Goal: Information Seeking & Learning: Learn about a topic

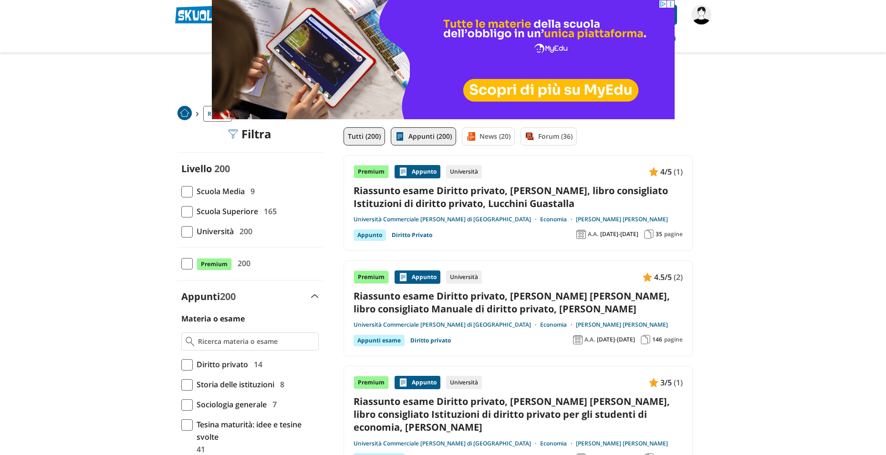
click at [441, 138] on link "Appunti (200)" at bounding box center [423, 136] width 65 height 18
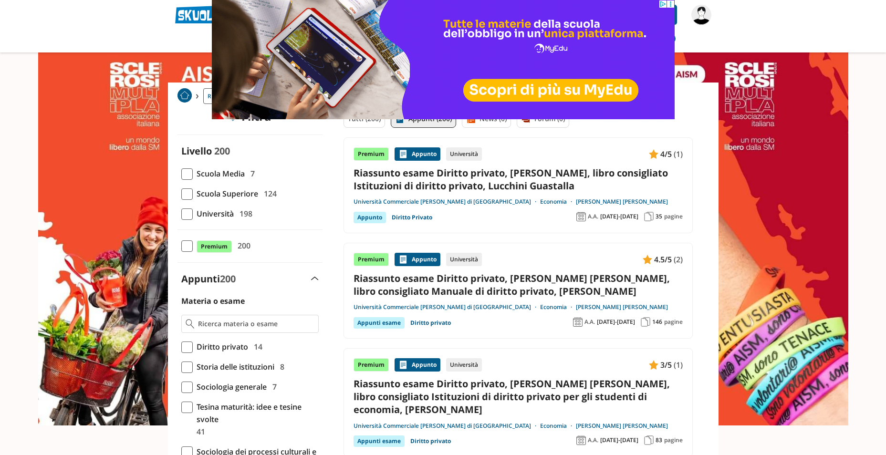
scroll to position [17, 0]
click at [221, 215] on span "Università" at bounding box center [213, 214] width 41 height 12
click at [181, 214] on input "Università 198" at bounding box center [181, 214] width 0 height 0
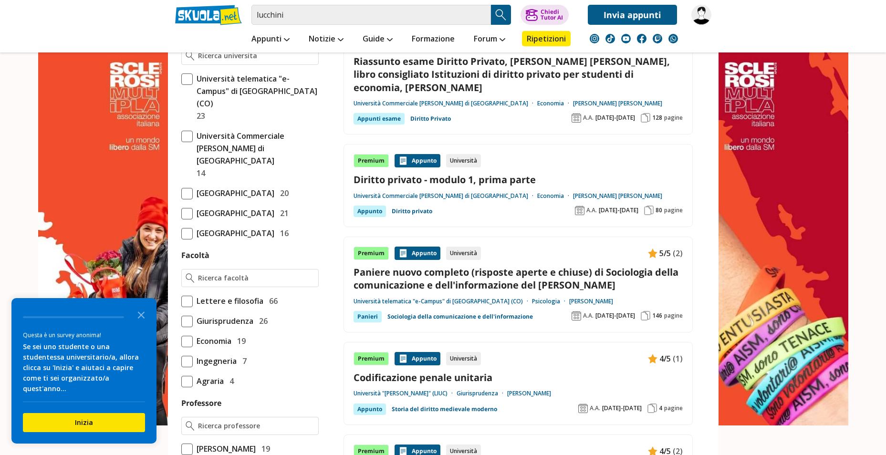
scroll to position [458, 0]
click at [220, 359] on span "Ingegneria" at bounding box center [215, 361] width 44 height 12
click at [181, 362] on input "Ingegneria 7" at bounding box center [181, 362] width 0 height 0
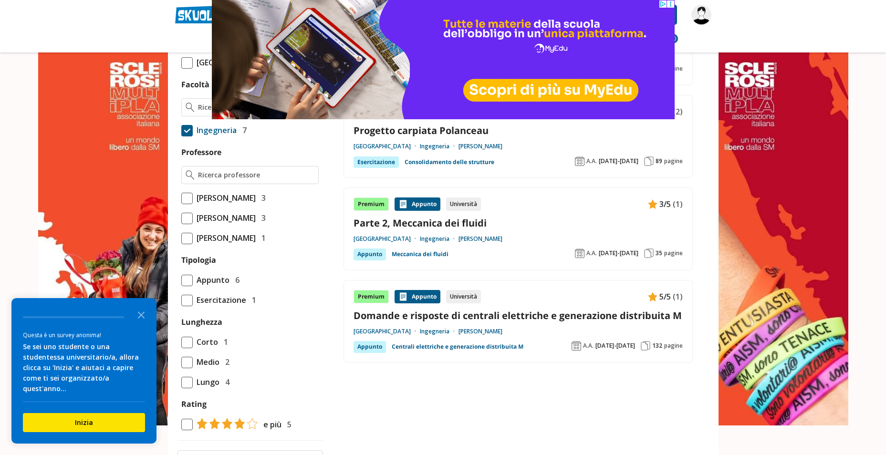
scroll to position [443, 0]
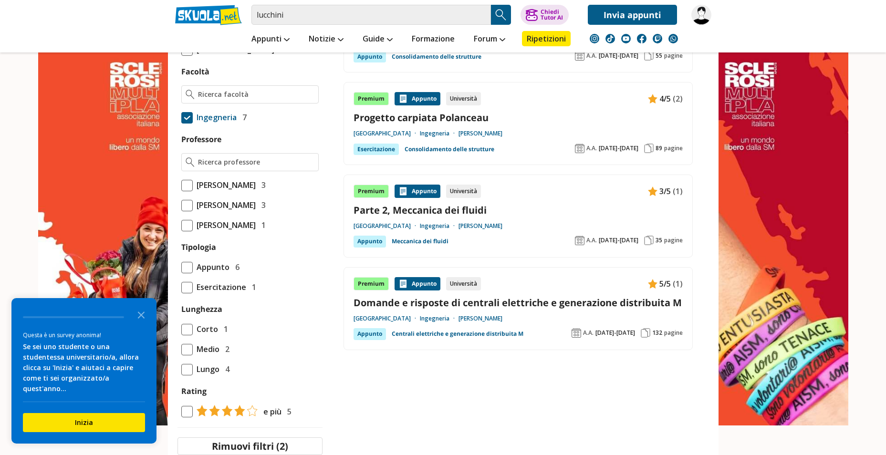
click at [532, 305] on link "Domande e risposte di centrali elettriche e generazione distribuita M" at bounding box center [518, 302] width 329 height 13
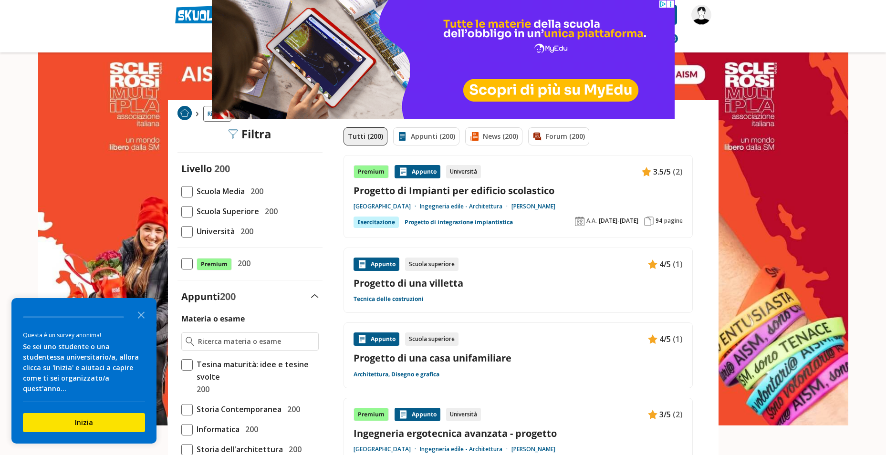
click at [508, 196] on link "Progetto di Impianti per edificio scolastico" at bounding box center [518, 190] width 329 height 13
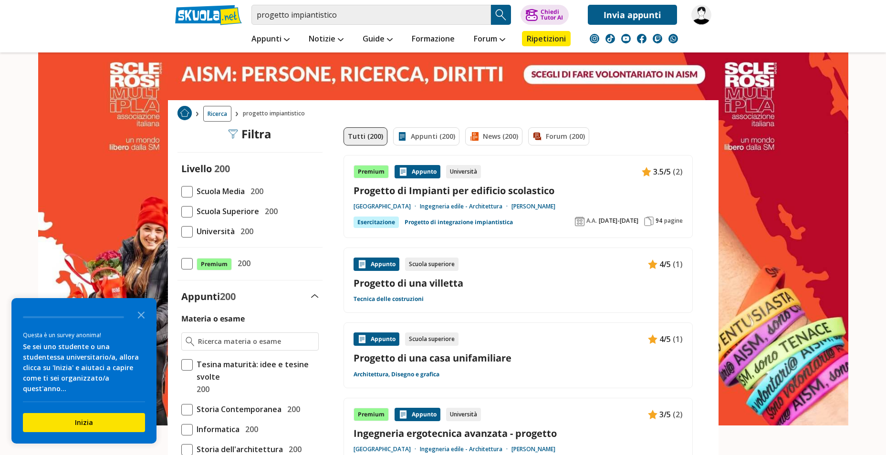
click at [447, 287] on link "Progetto di una villetta" at bounding box center [518, 283] width 329 height 13
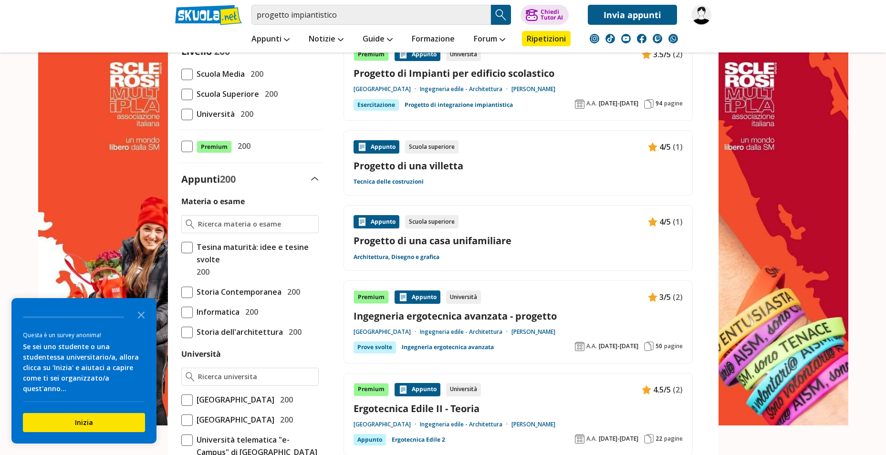
scroll to position [128, 0]
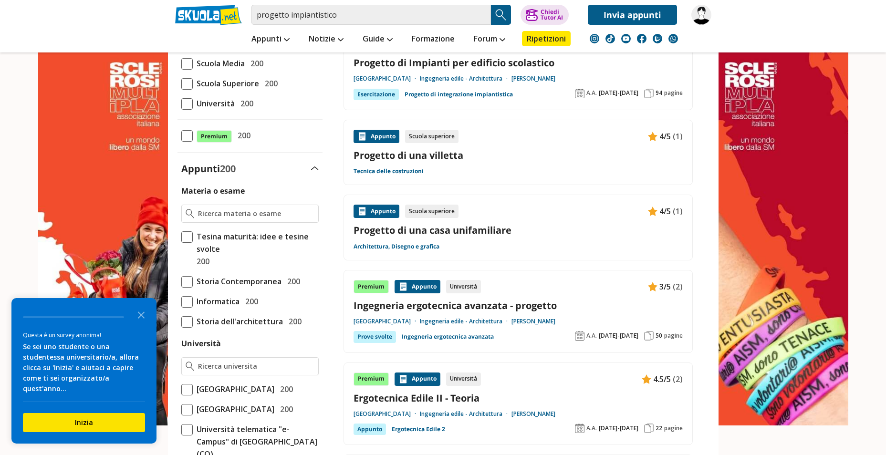
click at [484, 308] on link "Ingegneria ergotecnica avanzata - progetto" at bounding box center [518, 305] width 329 height 13
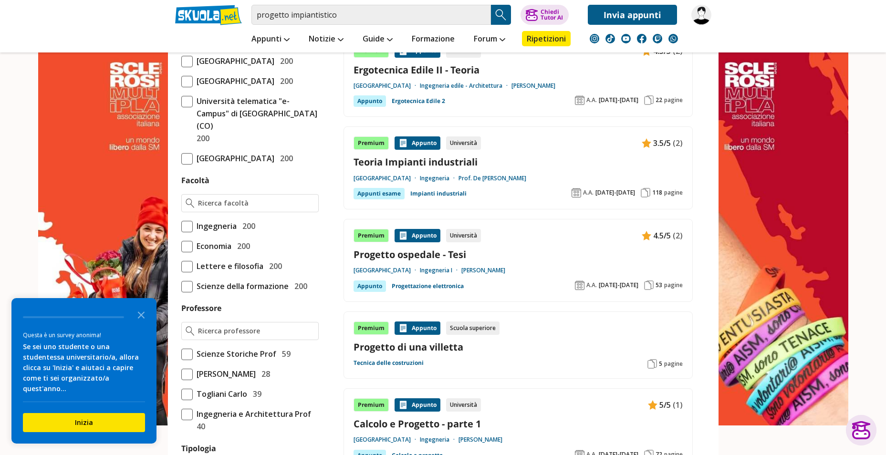
scroll to position [460, 0]
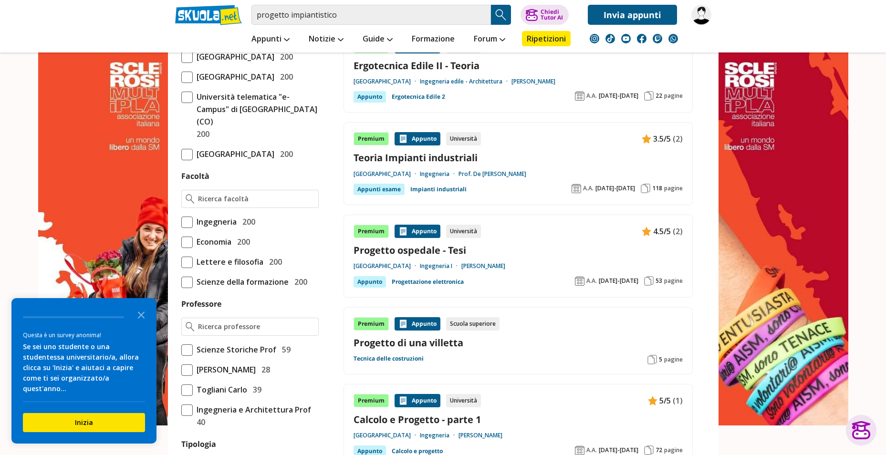
click at [437, 254] on link "Progetto ospedale - Tesi" at bounding box center [518, 250] width 329 height 13
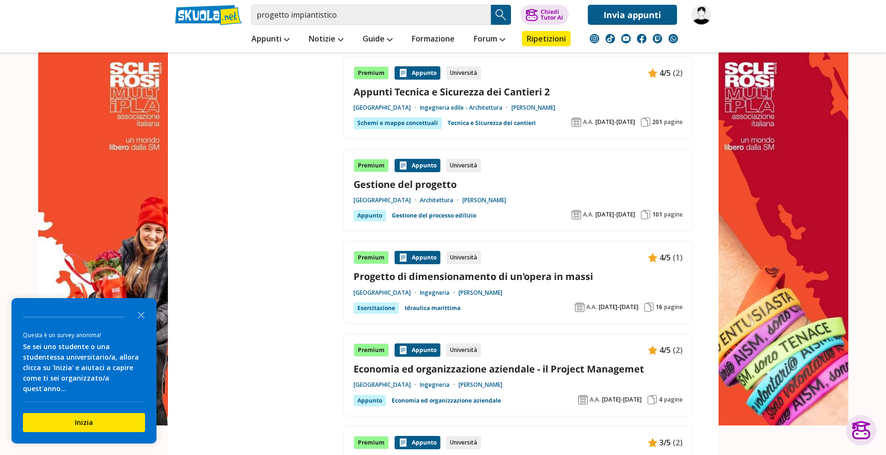
scroll to position [1445, 0]
click at [432, 182] on link "Gestione del progetto" at bounding box center [518, 183] width 329 height 13
